Goal: Use online tool/utility

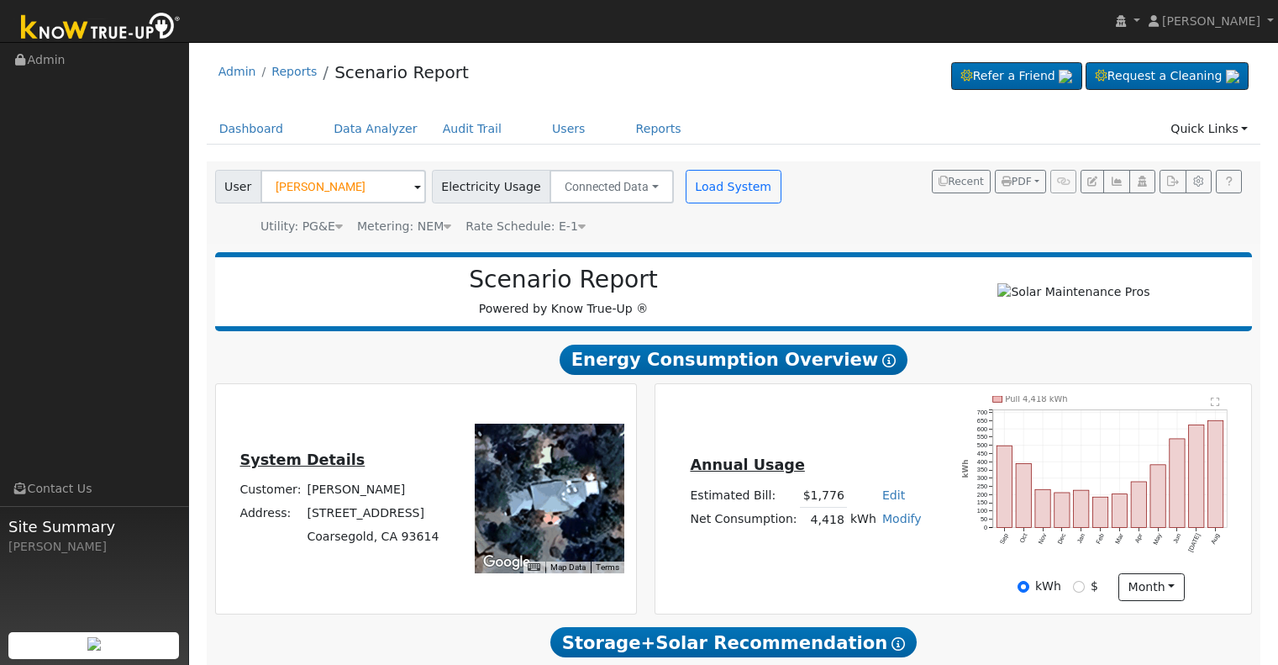
scroll to position [487, 0]
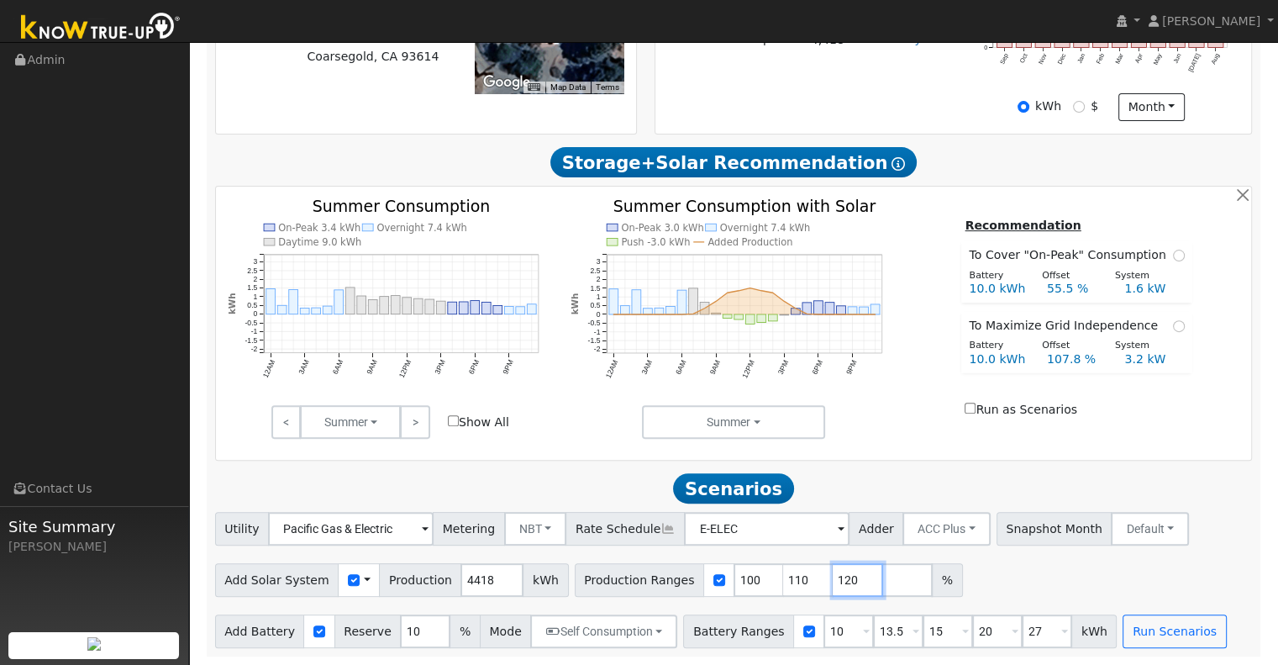
click at [833, 578] on input "120" at bounding box center [858, 580] width 50 height 34
type input "1"
click at [878, 629] on input "13.5" at bounding box center [898, 631] width 50 height 34
type input "15"
type input "20"
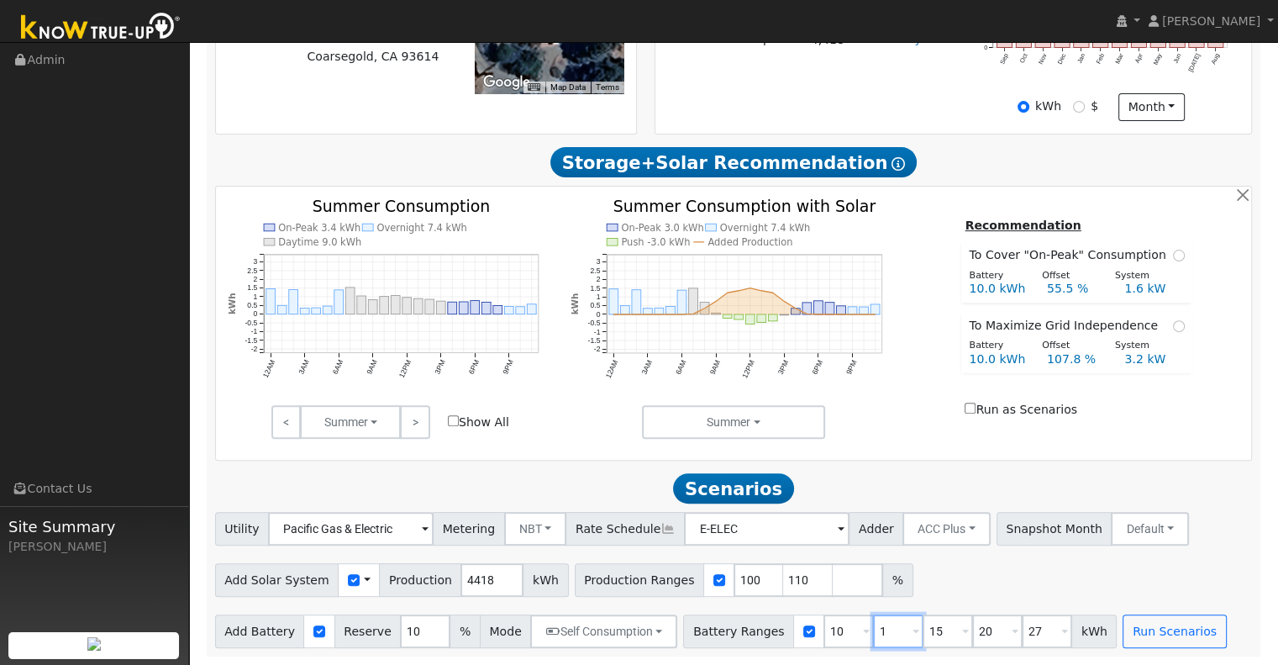
type input "27"
type input "15"
click at [923, 631] on input "20" at bounding box center [948, 631] width 50 height 34
type input "27"
type input "2"
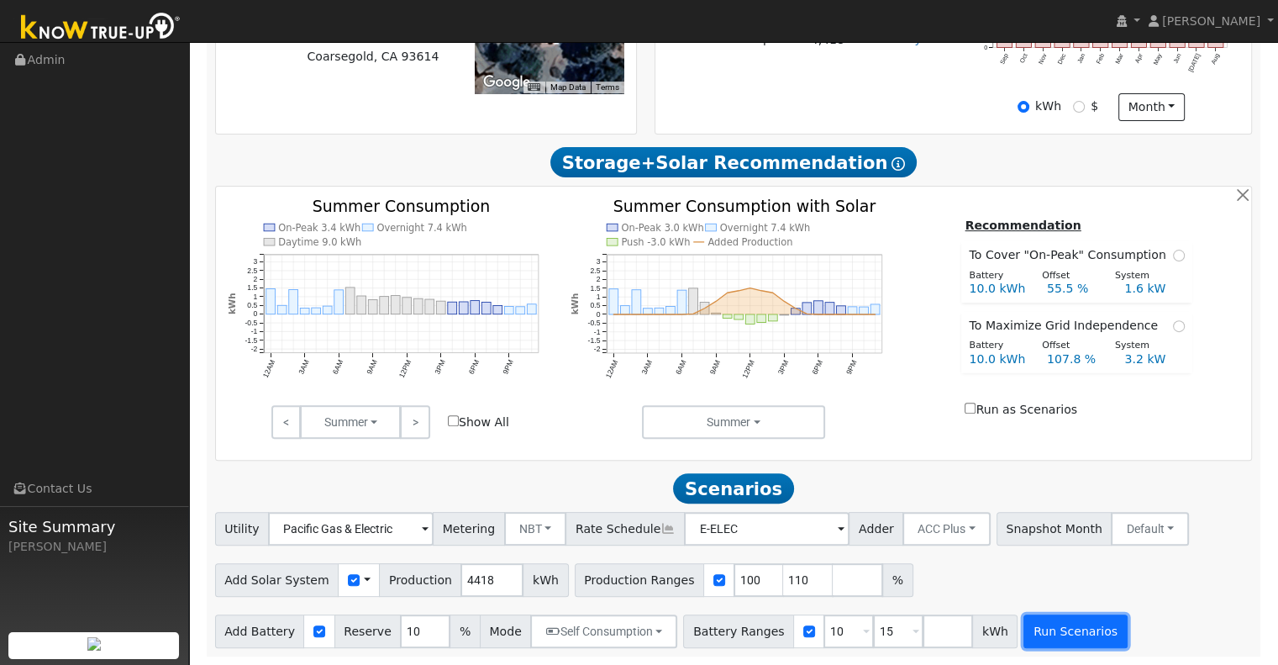
click at [1026, 624] on button "Run Scenarios" at bounding box center [1074, 631] width 103 height 34
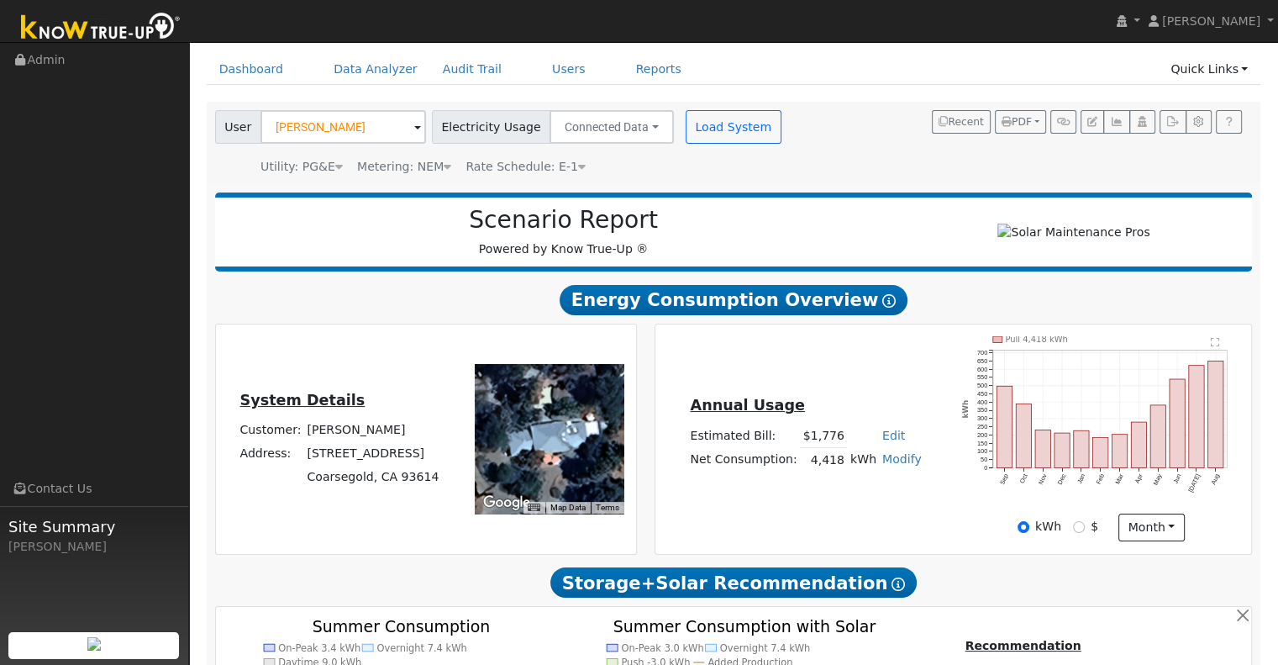
scroll to position [59, 0]
click at [886, 150] on div "User [PERSON_NAME] Account Default Account Default Account [STREET_ADDRESS] Pri…" at bounding box center [731, 140] width 1038 height 71
